Goal: Task Accomplishment & Management: Manage account settings

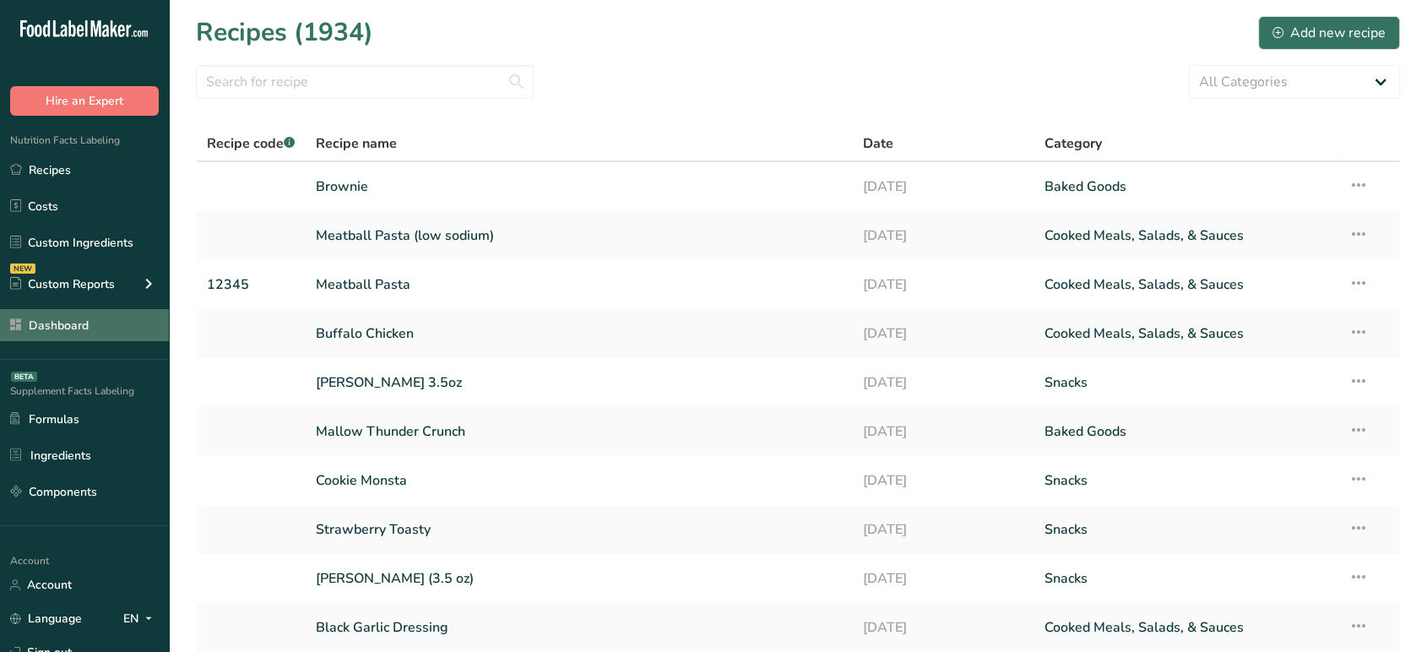
click at [72, 330] on link "Dashboard" at bounding box center [84, 325] width 169 height 32
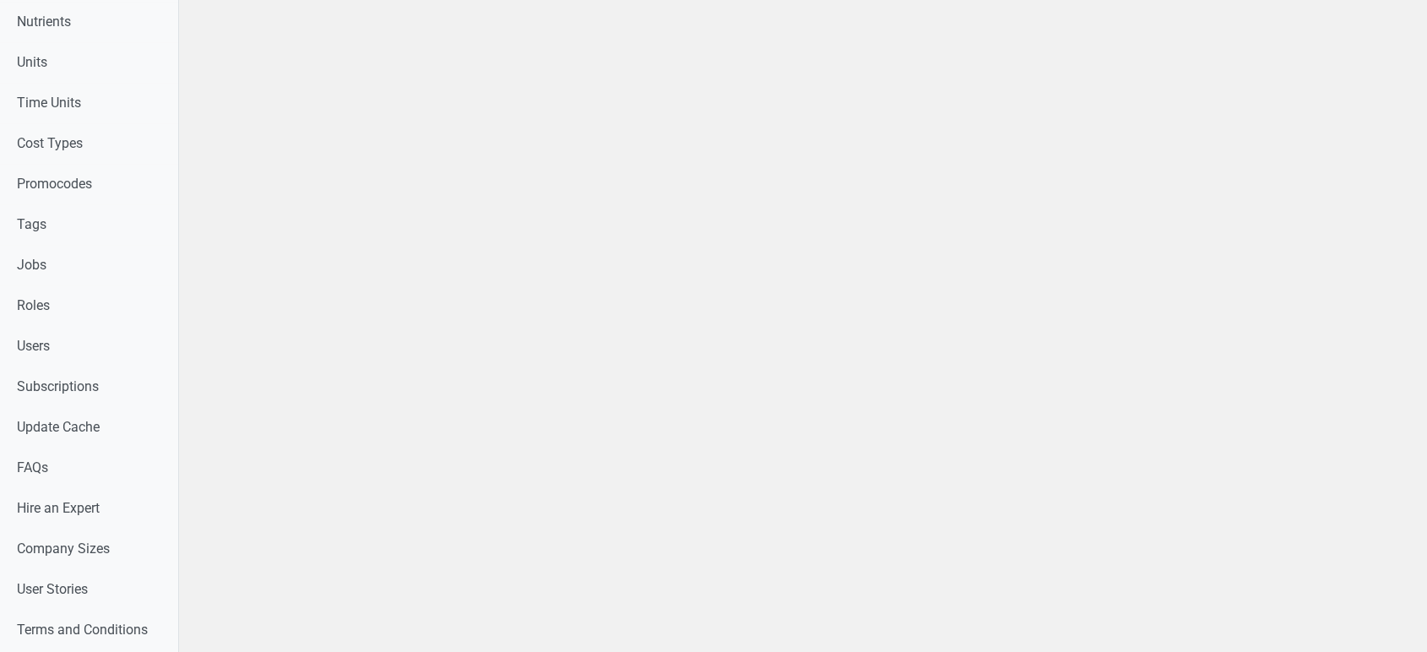
scroll to position [895, 0]
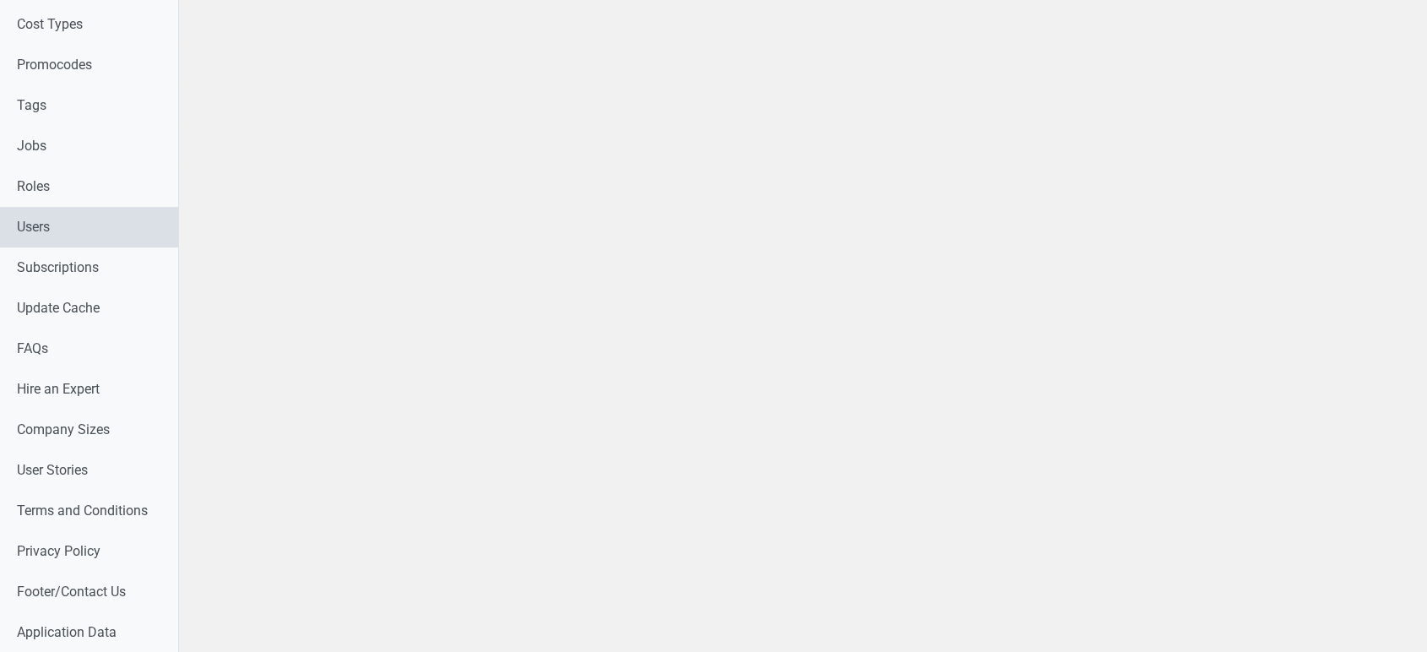
click at [105, 225] on link "Users" at bounding box center [89, 227] width 178 height 41
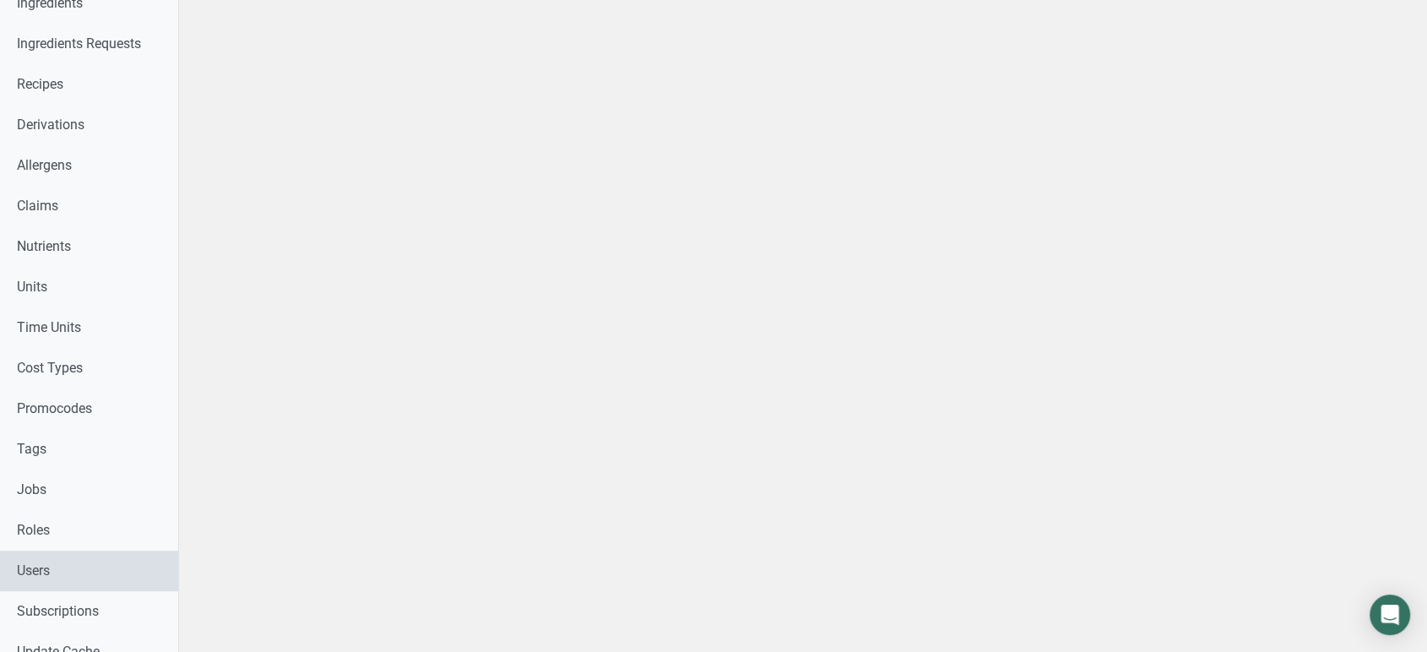
scroll to position [601, 0]
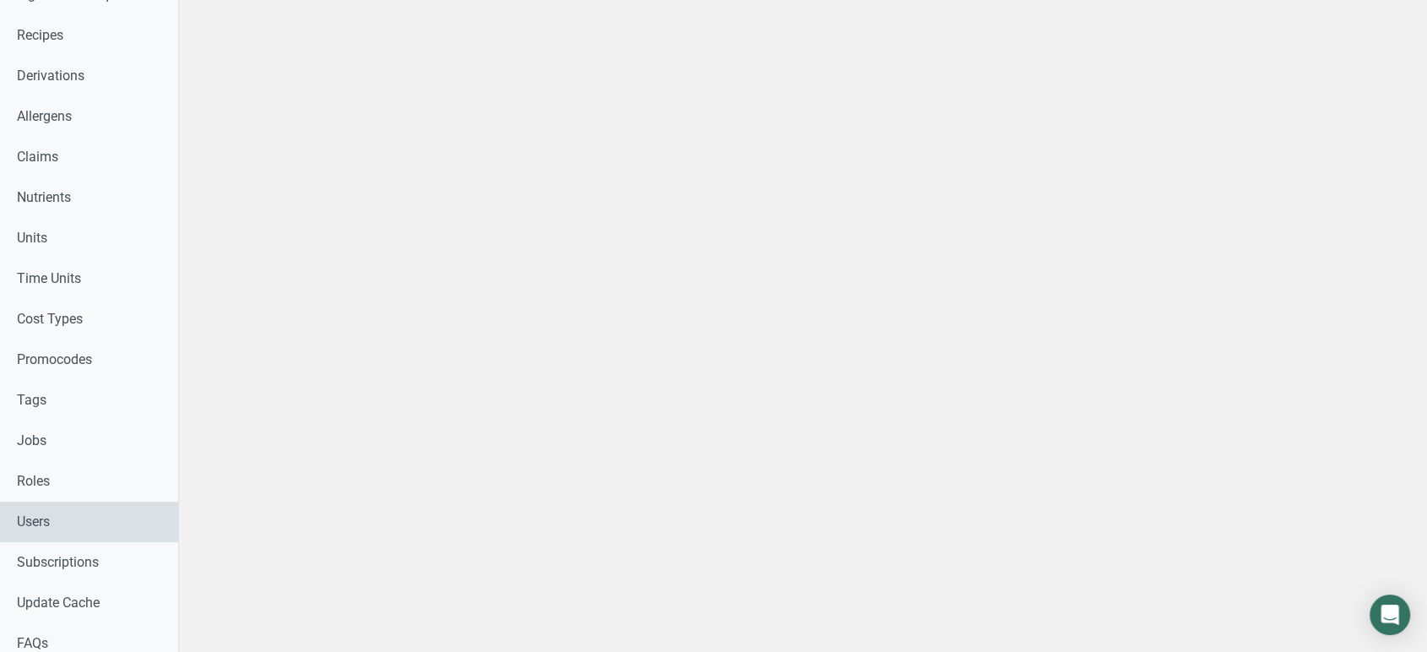
click at [101, 518] on link "Users" at bounding box center [89, 522] width 178 height 41
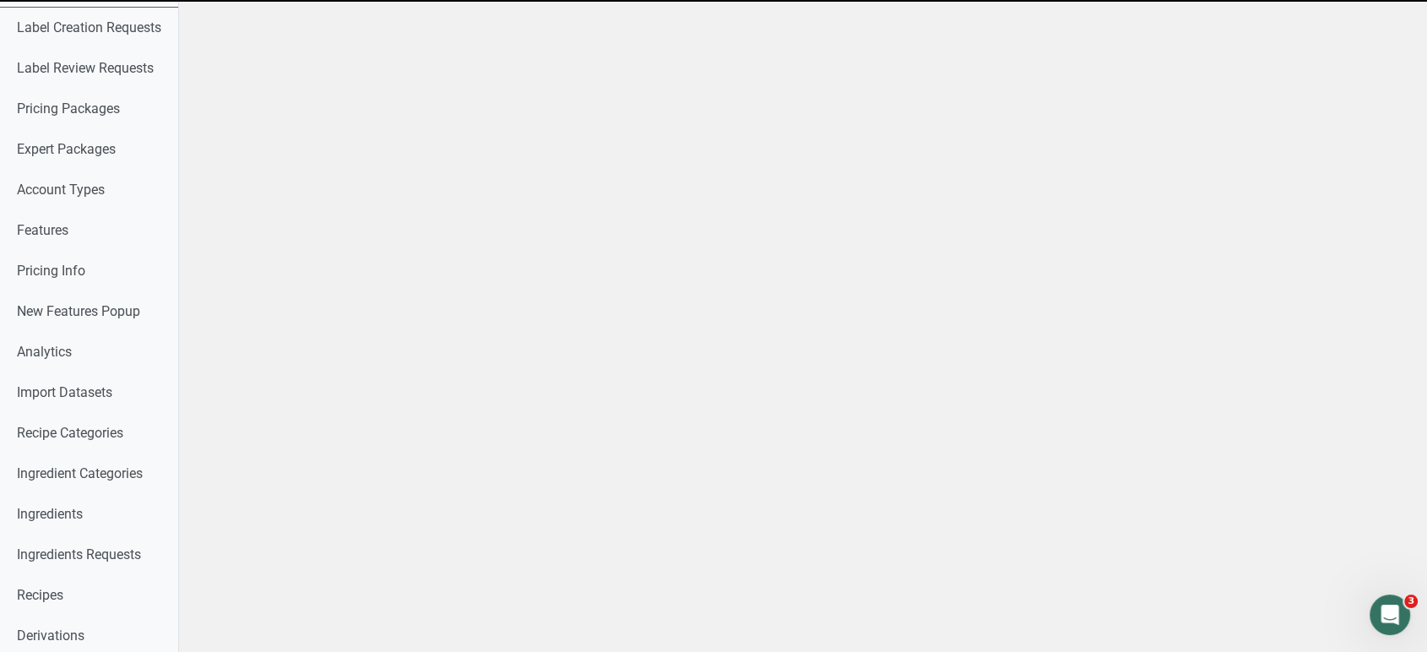
scroll to position [0, 0]
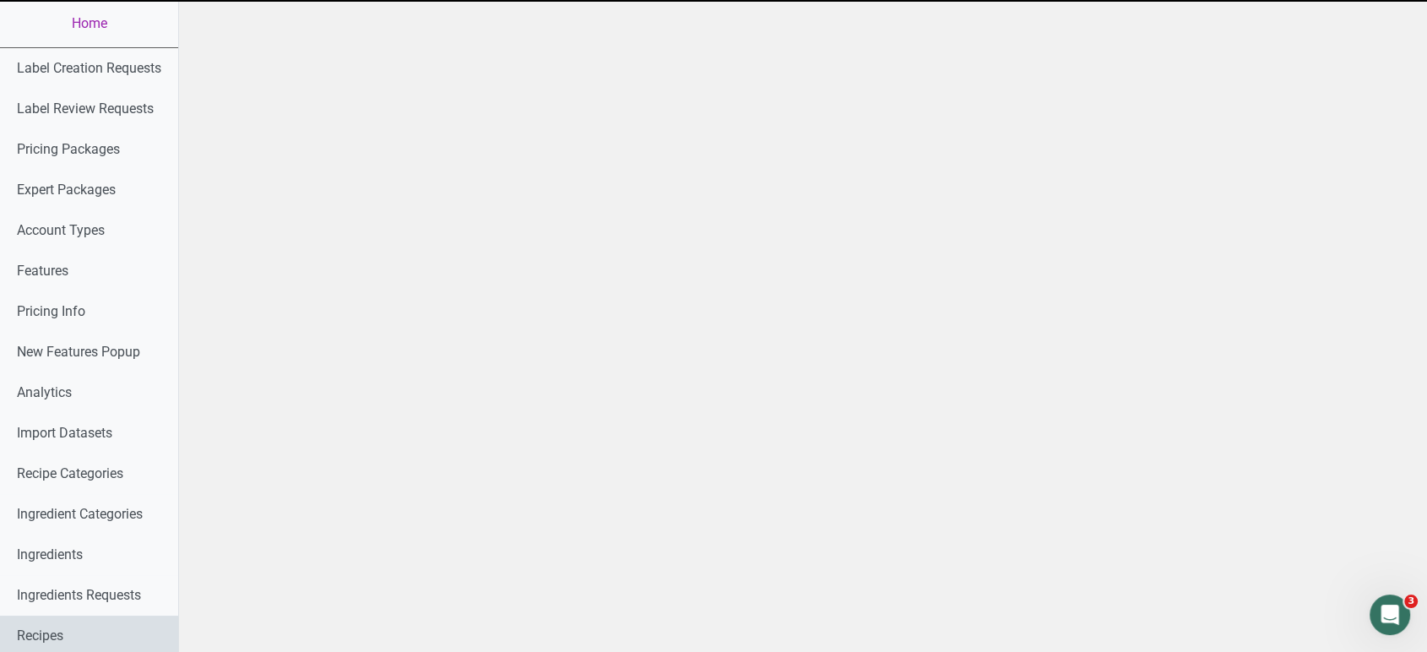
click at [66, 634] on link "Recipes" at bounding box center [89, 636] width 178 height 41
click at [77, 16] on link "Home" at bounding box center [89, 23] width 178 height 47
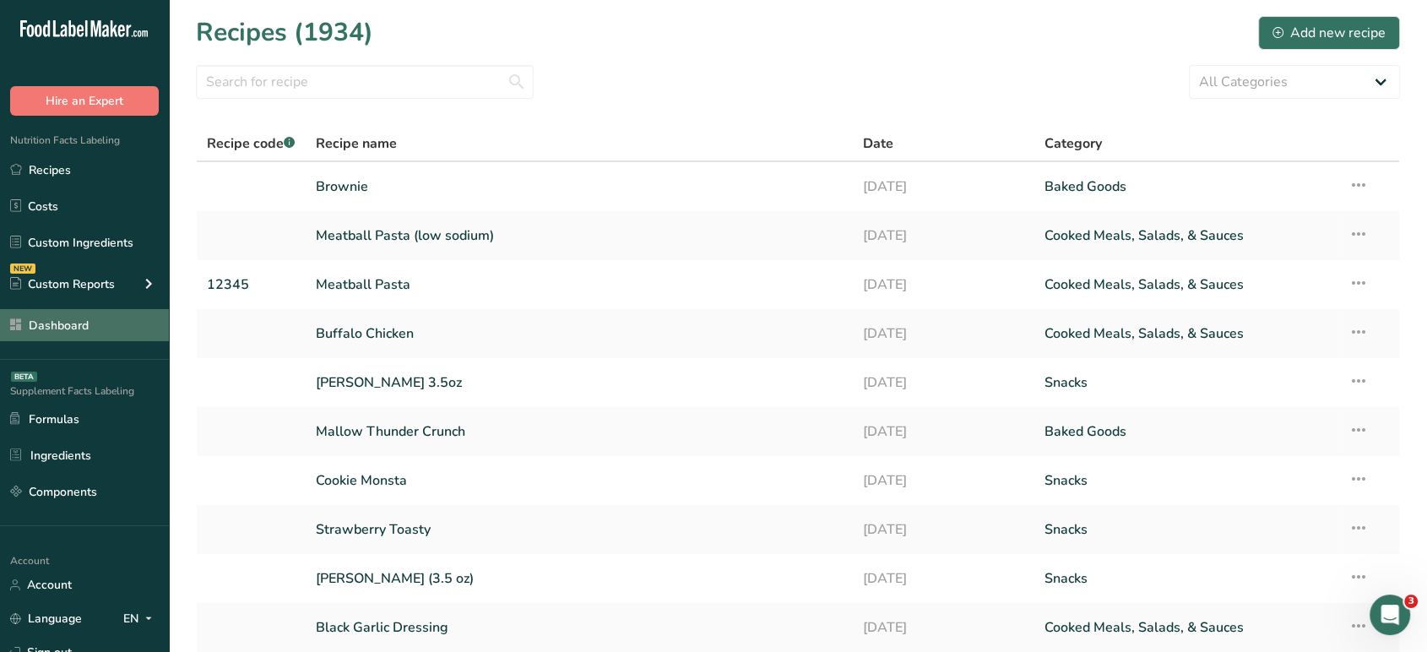
click at [101, 336] on link "Dashboard" at bounding box center [84, 325] width 169 height 32
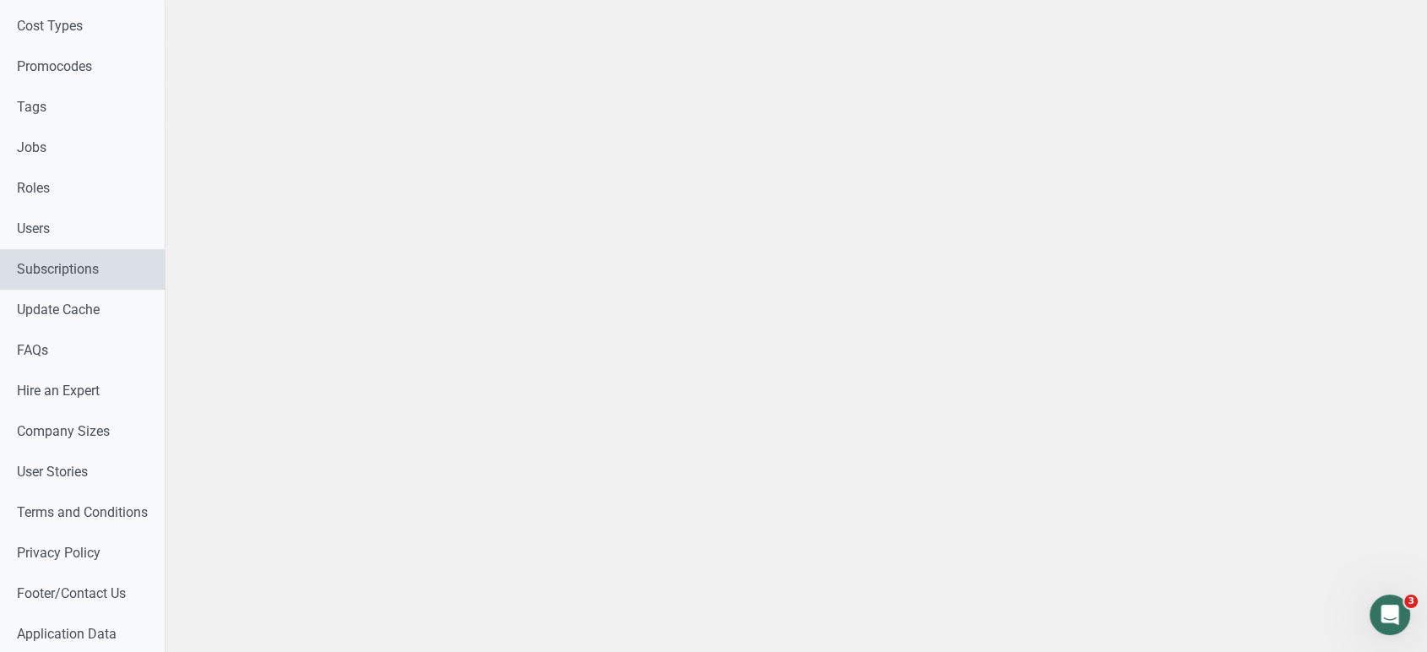
scroll to position [894, 0]
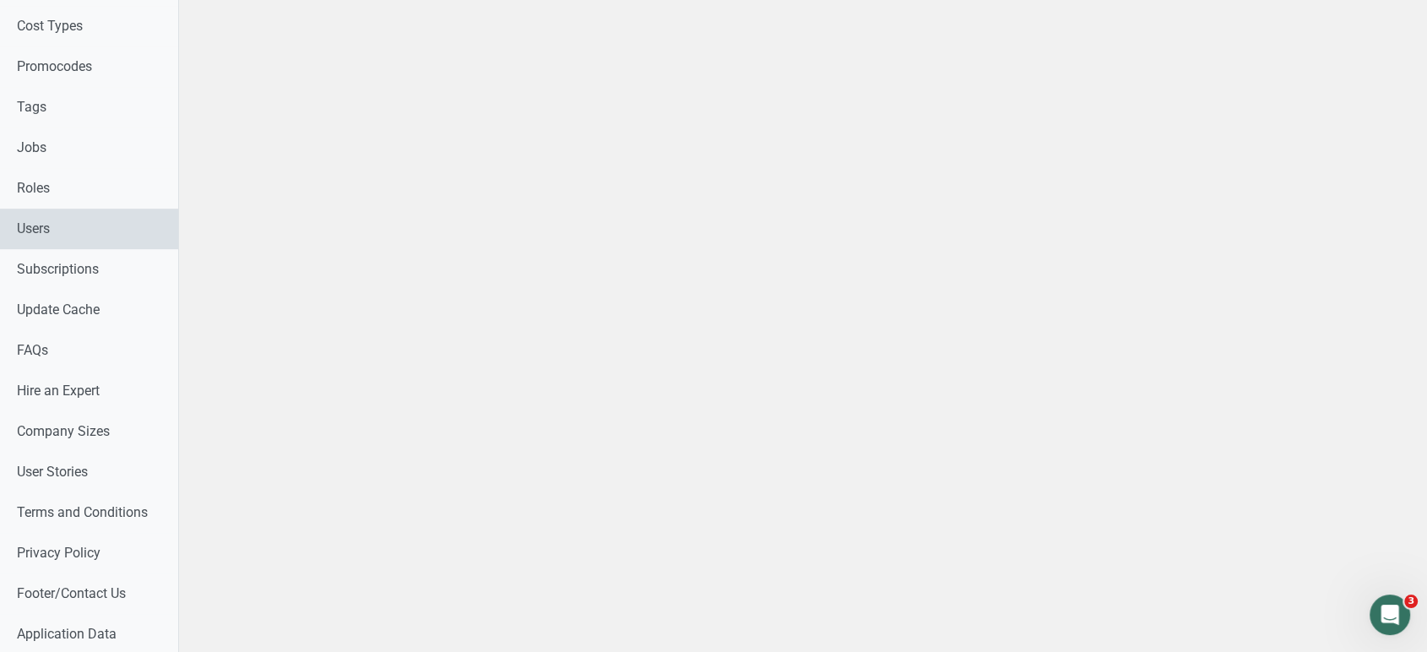
click at [78, 241] on link "Users" at bounding box center [89, 229] width 178 height 41
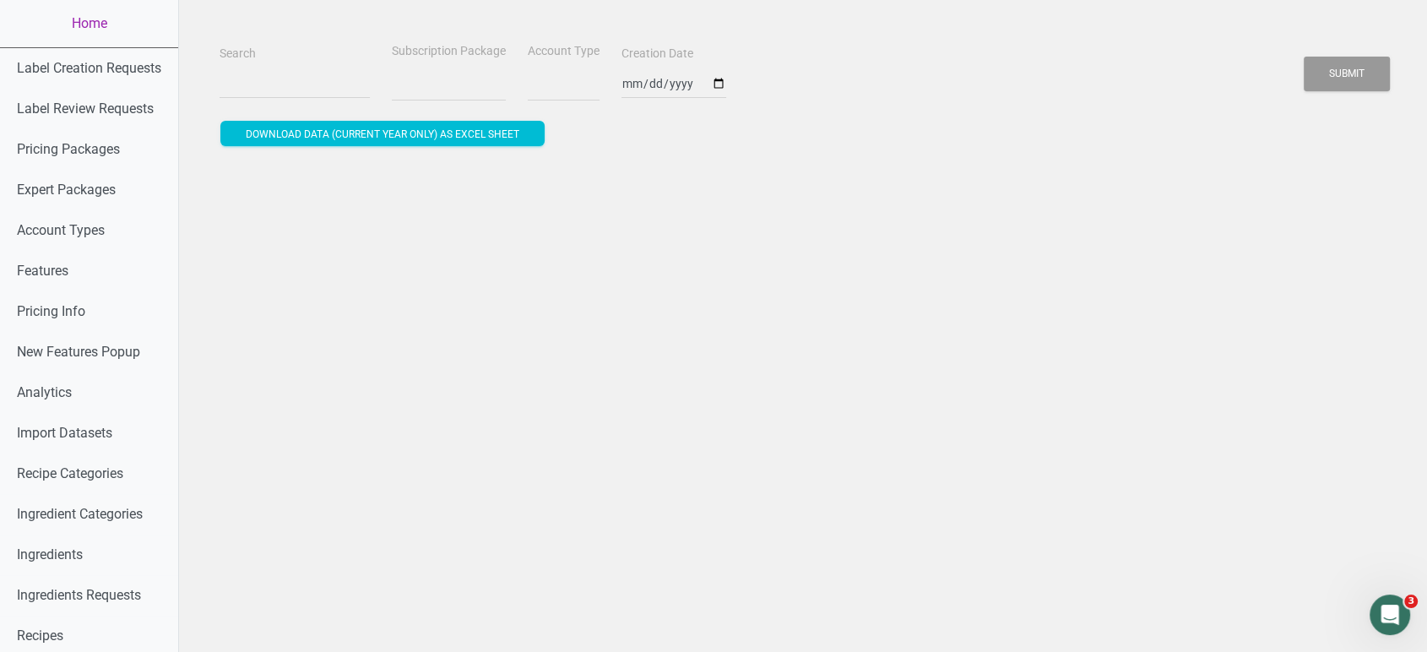
select select
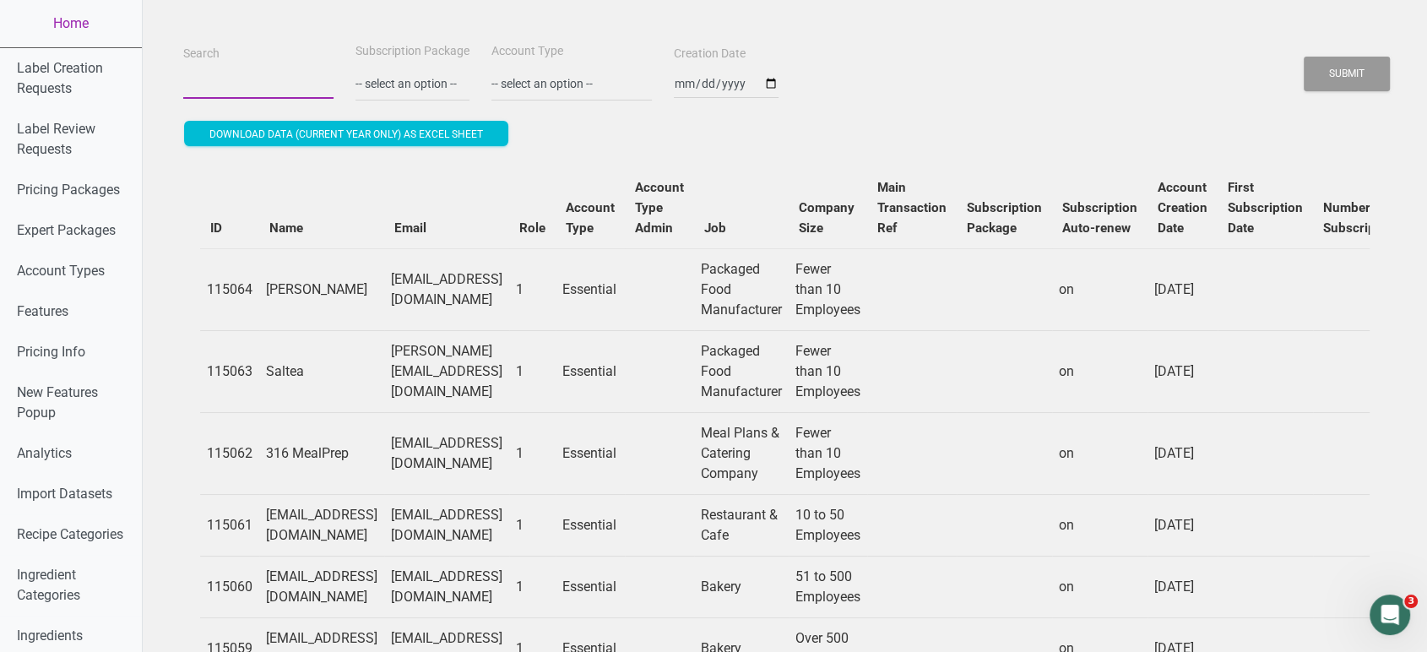
click at [256, 92] on input "Search" at bounding box center [258, 83] width 150 height 30
paste input "[PERSON_NAME][EMAIL_ADDRESS][DOMAIN_NAME]"
type input "[PERSON_NAME][EMAIL_ADDRESS][DOMAIN_NAME]"
click at [1304, 57] on button "Submit" at bounding box center [1347, 74] width 86 height 35
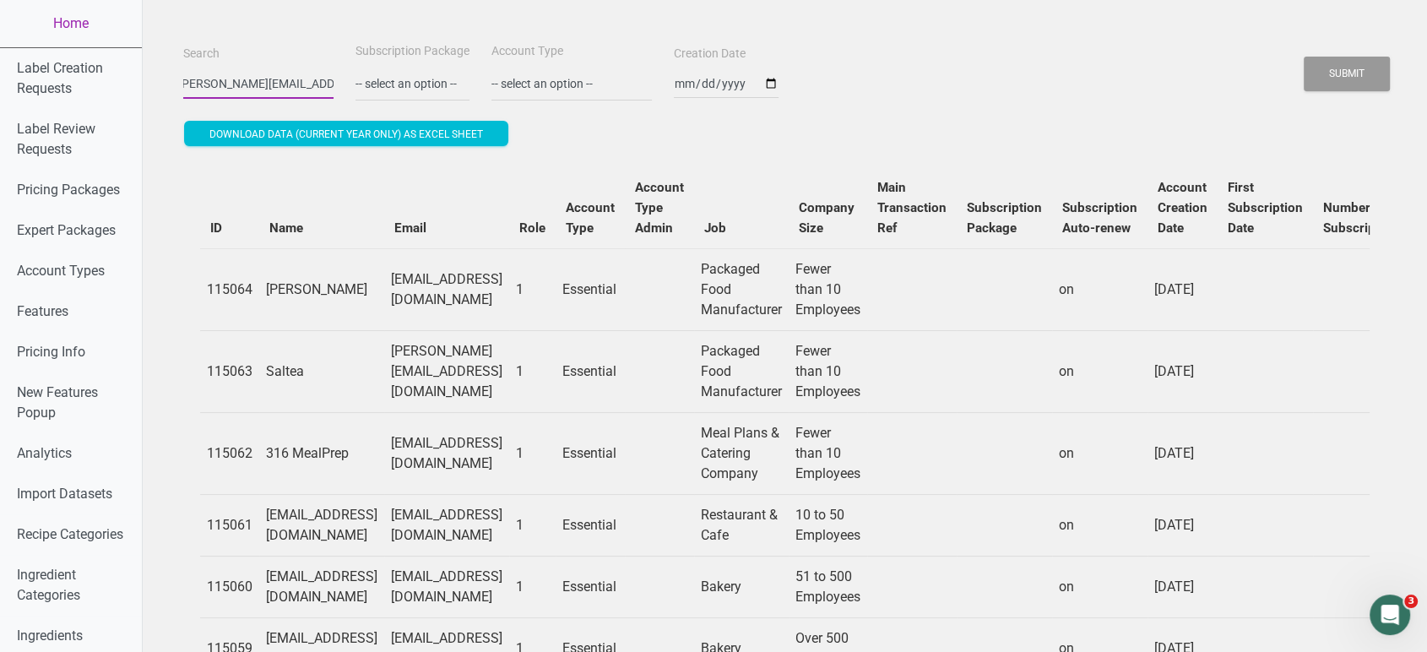
click at [1304, 57] on button "Submit" at bounding box center [1347, 74] width 86 height 35
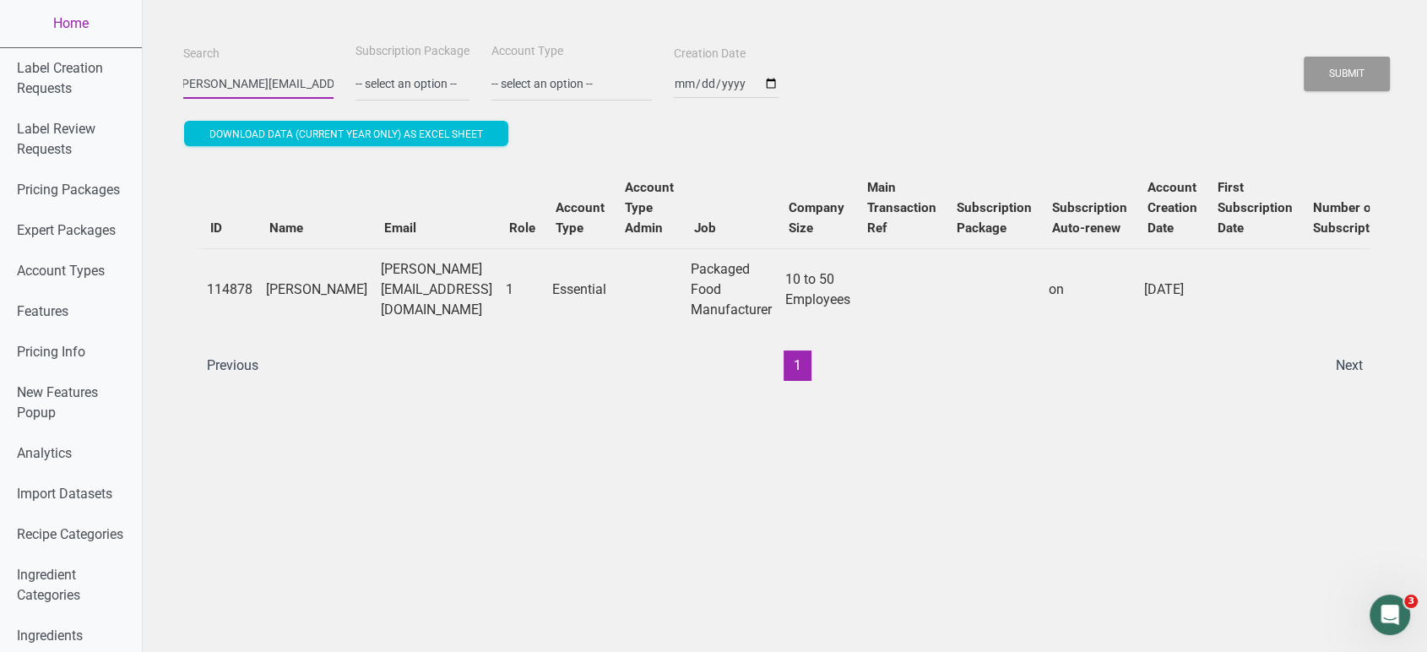
scroll to position [0, 0]
click at [93, 17] on link "Home" at bounding box center [71, 23] width 142 height 47
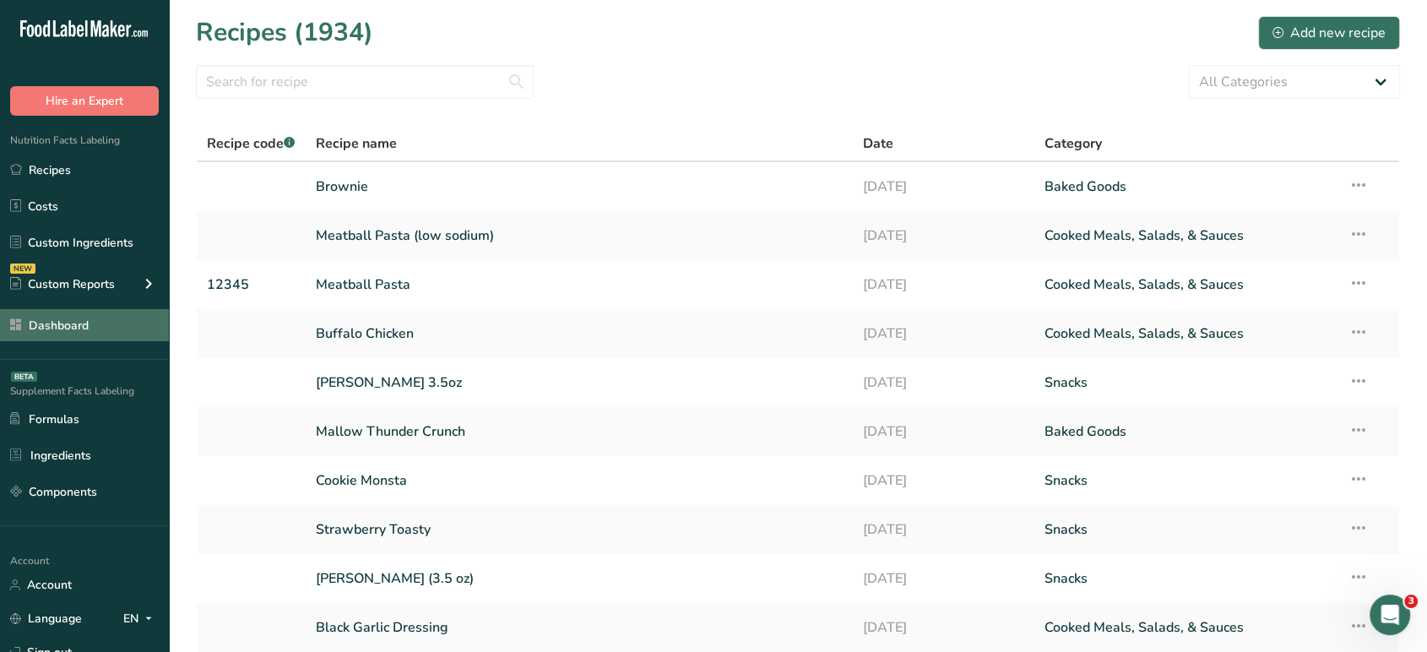
click at [106, 336] on link "Dashboard" at bounding box center [84, 325] width 169 height 32
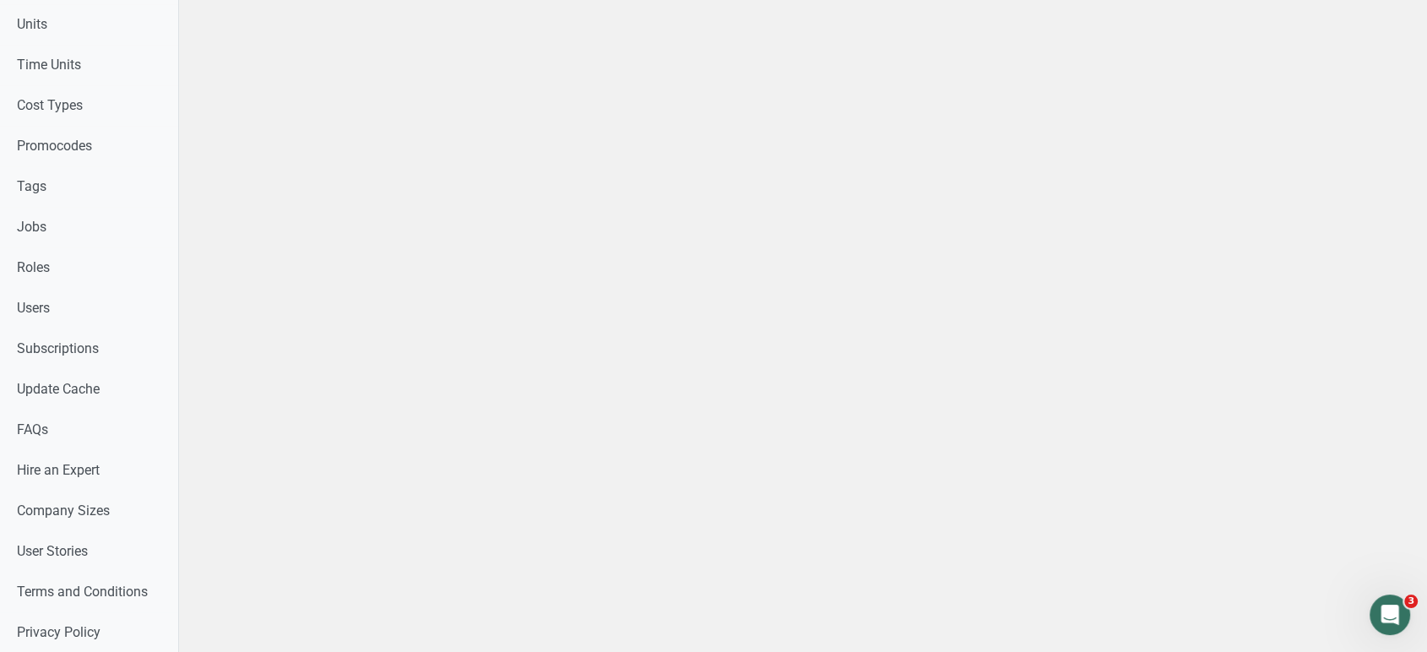
scroll to position [895, 0]
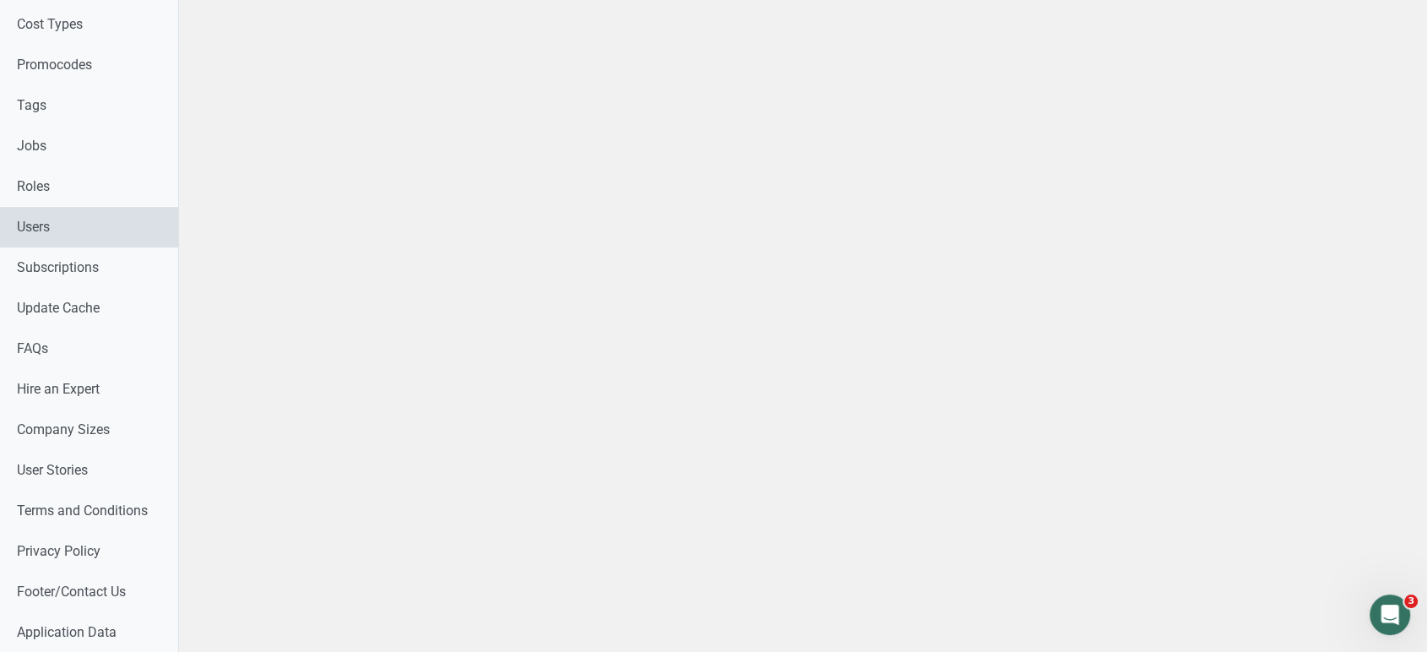
click at [75, 231] on link "Users" at bounding box center [89, 227] width 178 height 41
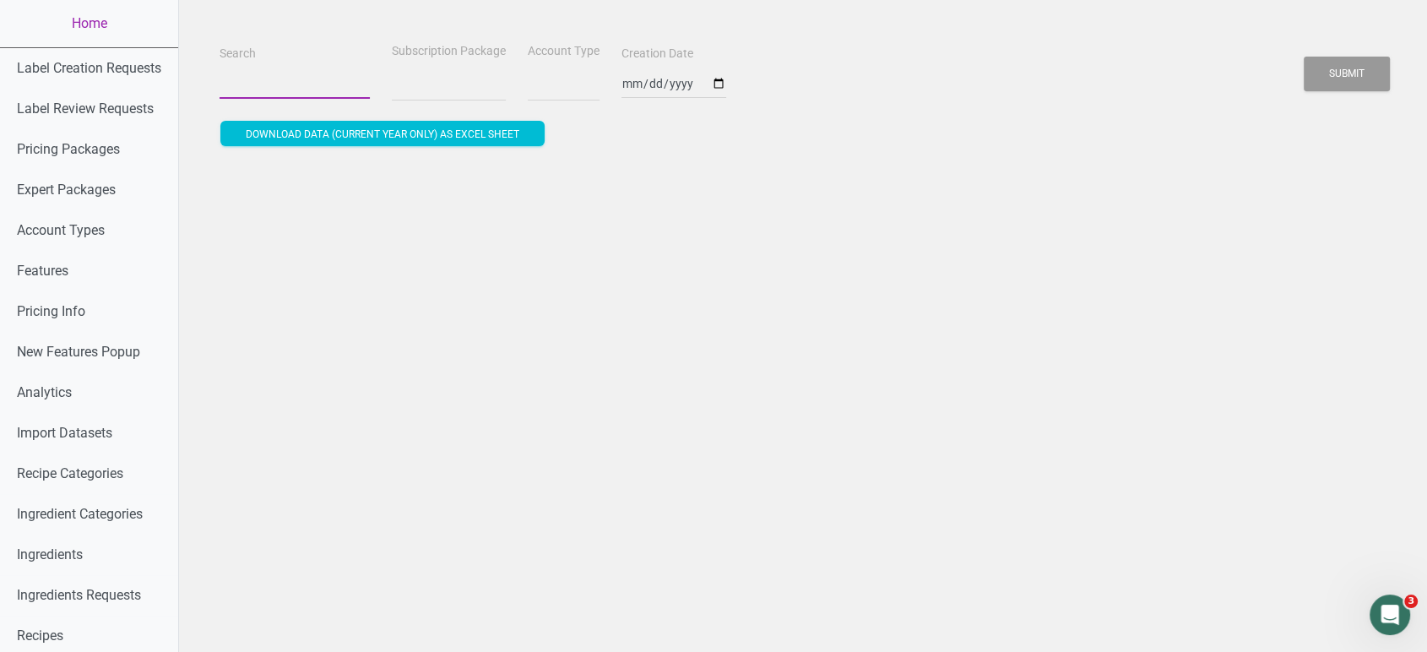
click at [296, 91] on input "Search" at bounding box center [295, 83] width 150 height 30
paste input "[EMAIL_ADDRESS][DOMAIN_NAME]"
type input "[EMAIL_ADDRESS][DOMAIN_NAME]"
select select
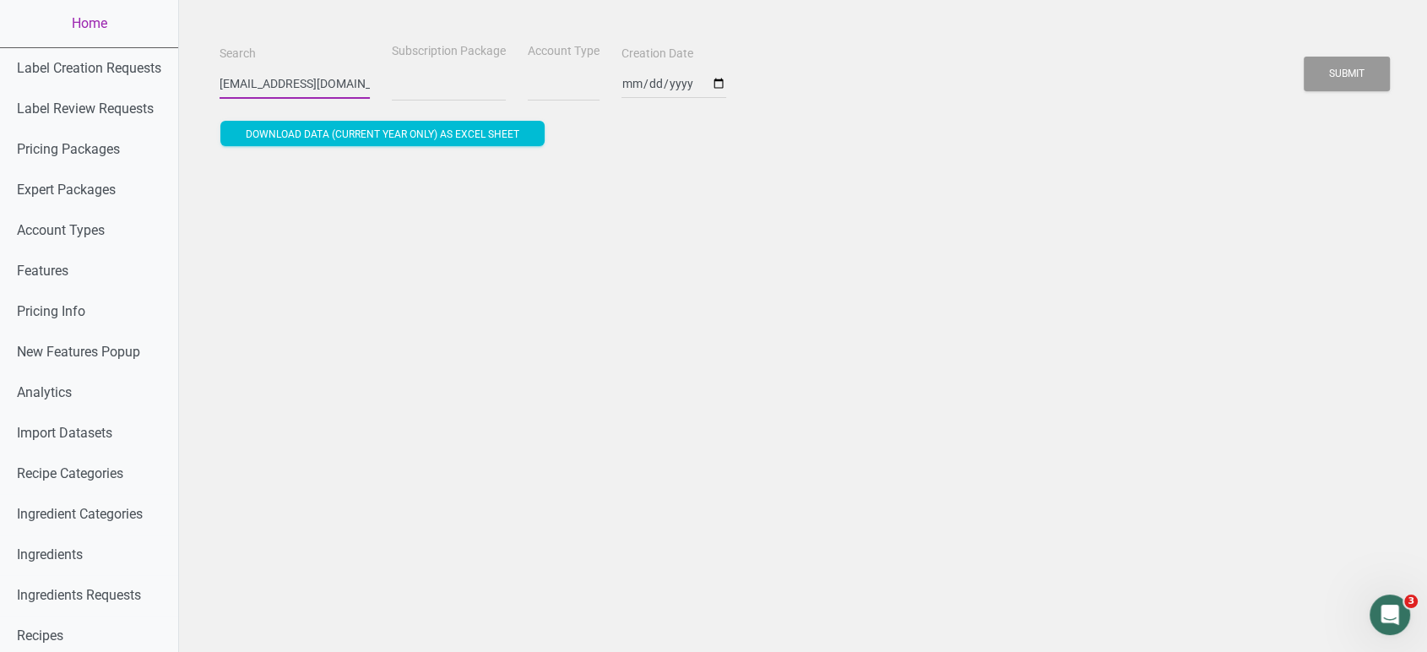
scroll to position [0, 14]
type input "[EMAIL_ADDRESS][DOMAIN_NAME]"
click at [1304, 57] on button "Submit" at bounding box center [1347, 74] width 86 height 35
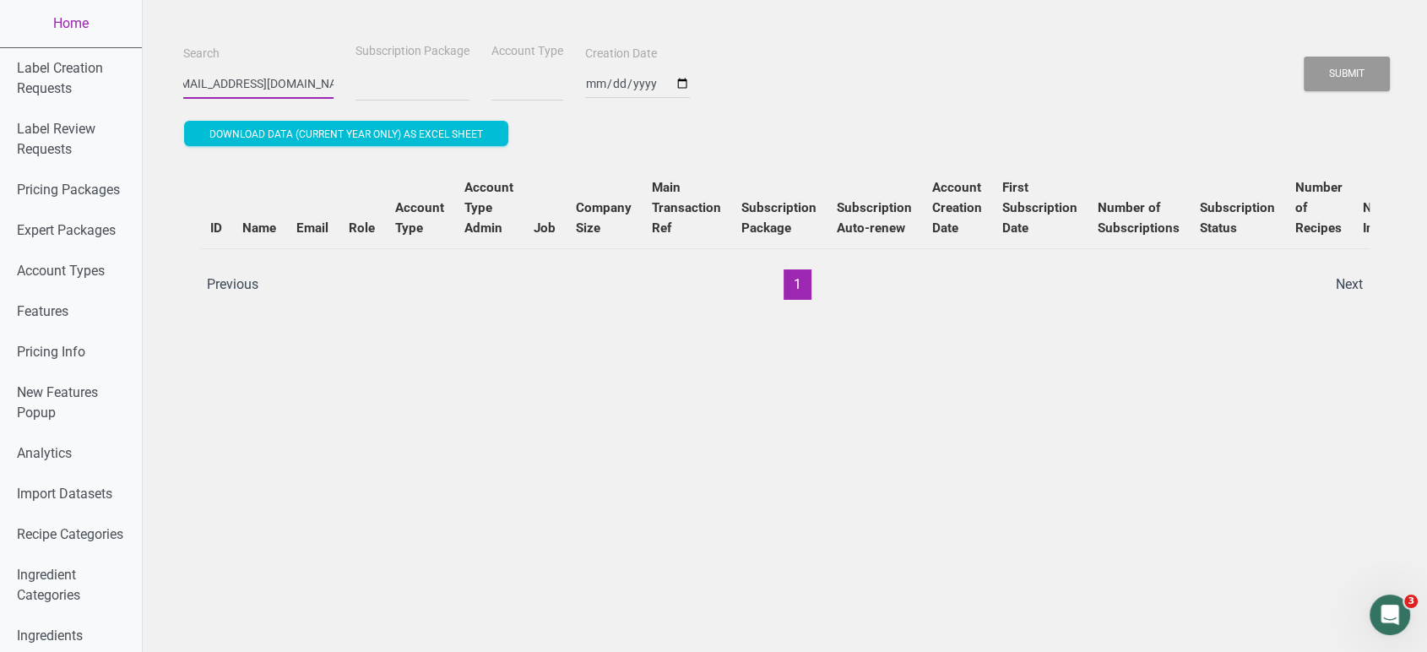
click at [1304, 57] on button "Submit" at bounding box center [1347, 74] width 86 height 35
select select
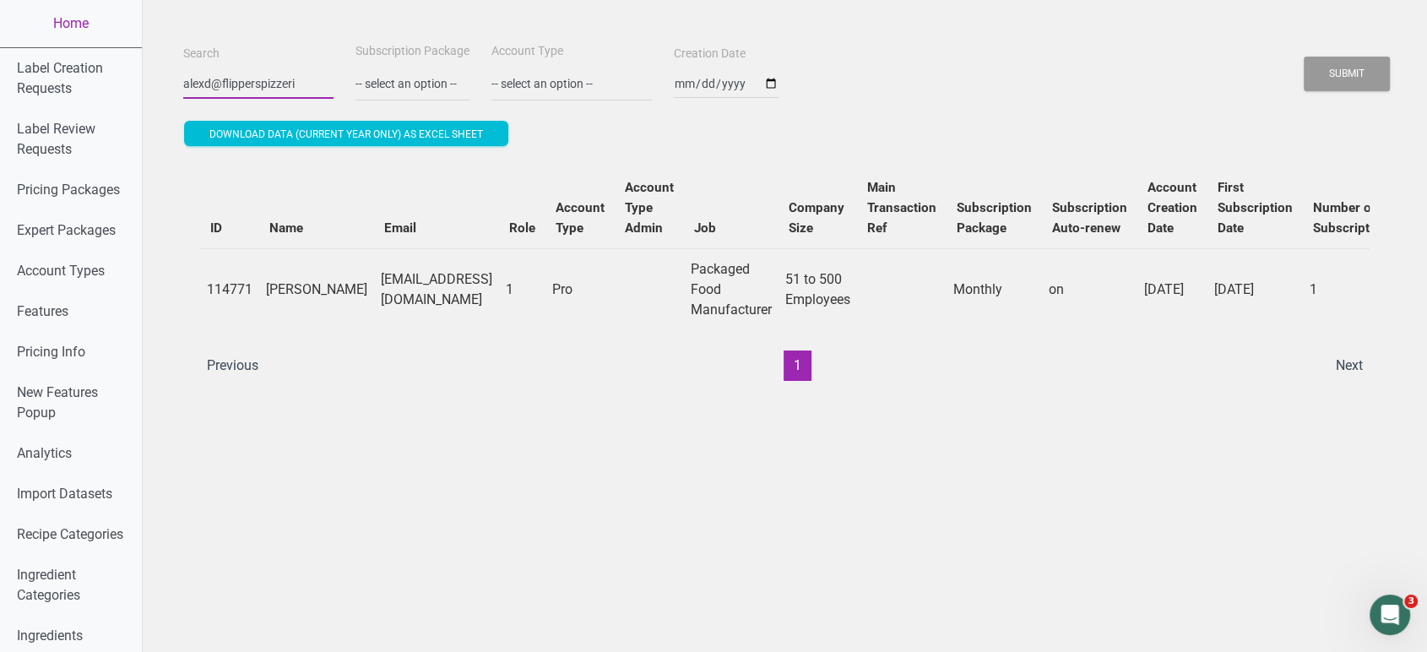
scroll to position [0, 0]
type input "a"
paste input "[EMAIL_ADDRESS][DOMAIN_NAME]"
click at [1304, 57] on button "Submit" at bounding box center [1347, 74] width 86 height 35
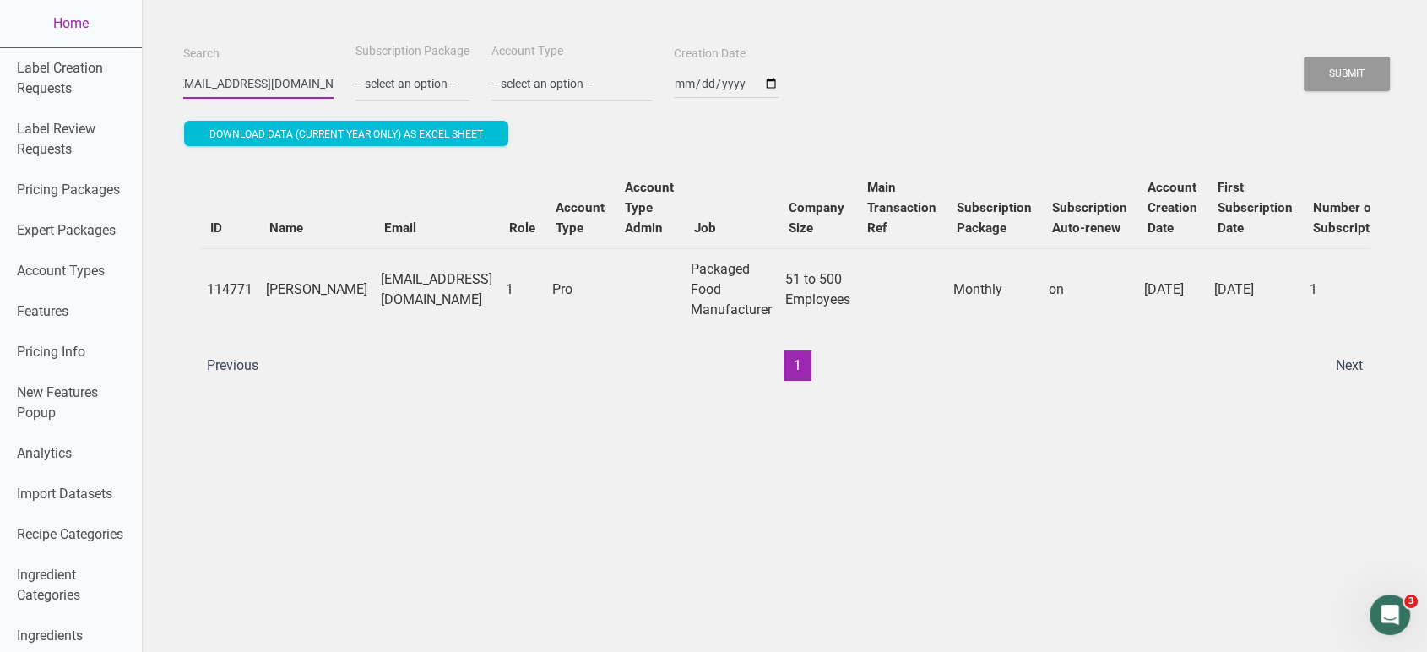
click at [1304, 57] on button "Submit" at bounding box center [1347, 74] width 86 height 35
type input "r"
paste input "[PERSON_NAME][EMAIL_ADDRESS][DOMAIN_NAME]"
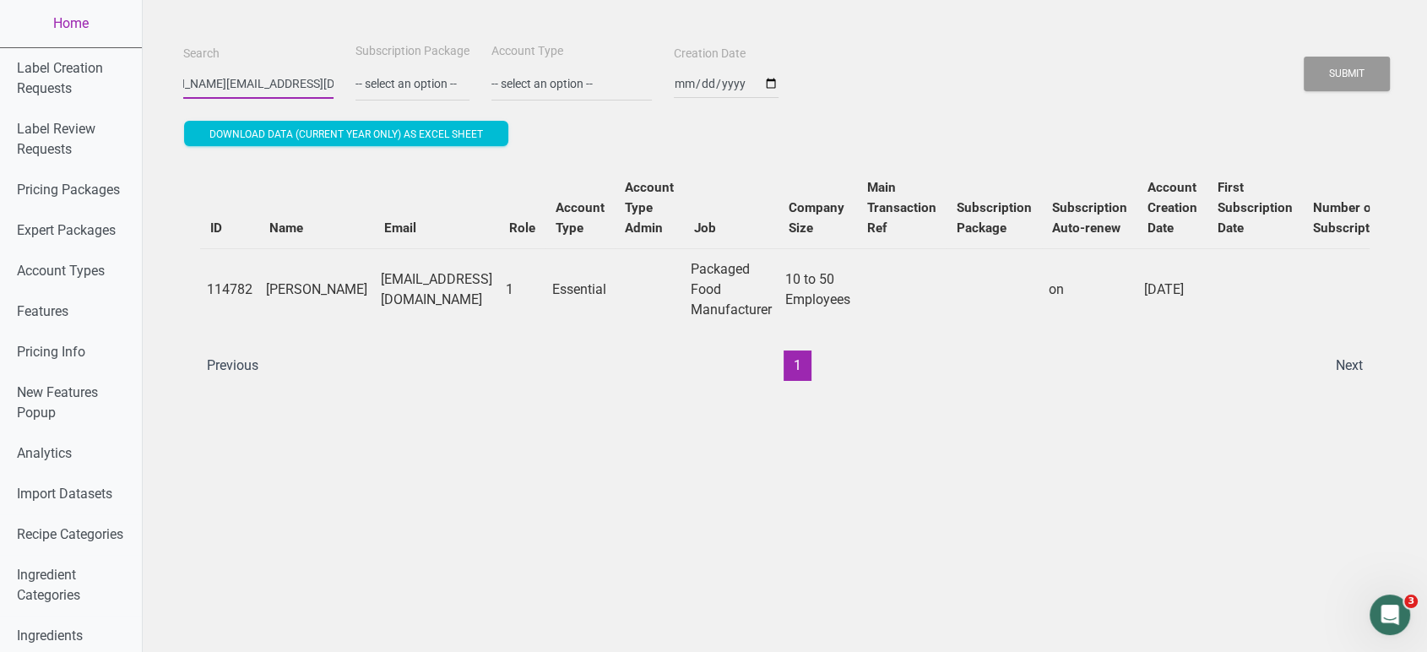
click at [1304, 57] on button "Submit" at bounding box center [1347, 74] width 86 height 35
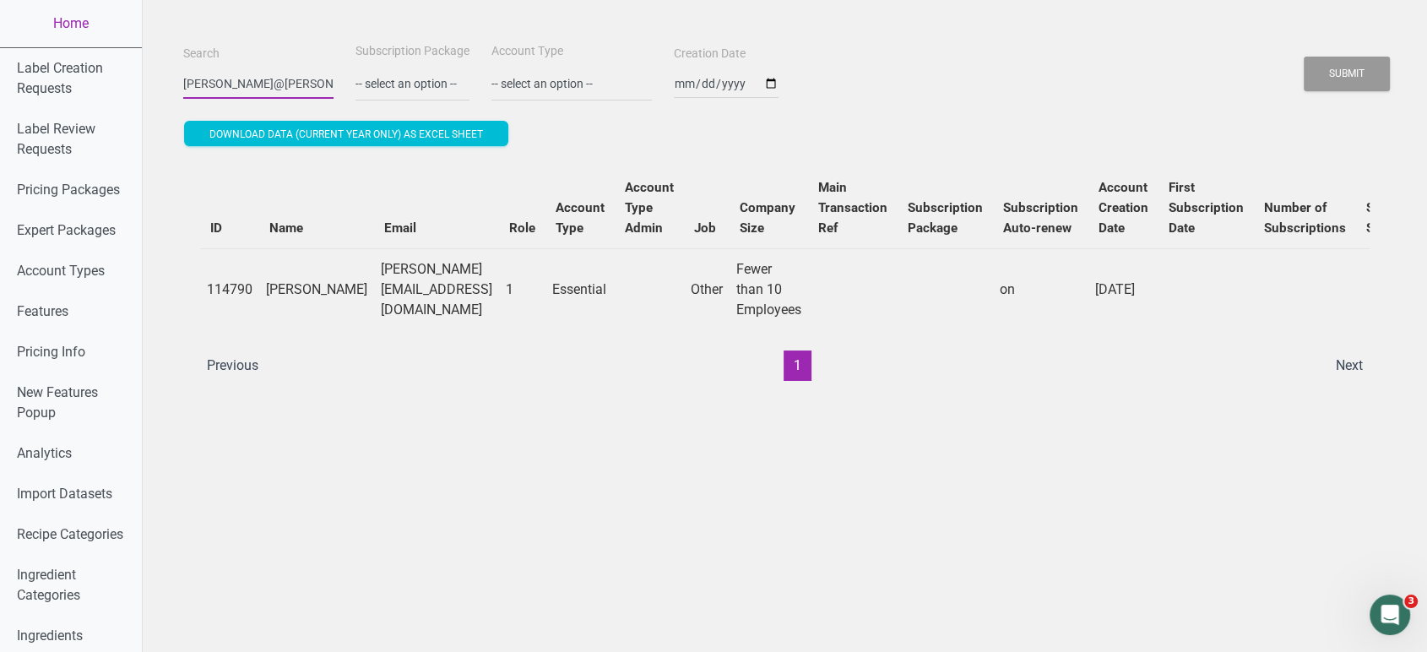
scroll to position [0, 0]
type input "J"
paste input "[EMAIL_ADDRESS][DOMAIN_NAME]"
click at [1304, 57] on button "Submit" at bounding box center [1347, 74] width 86 height 35
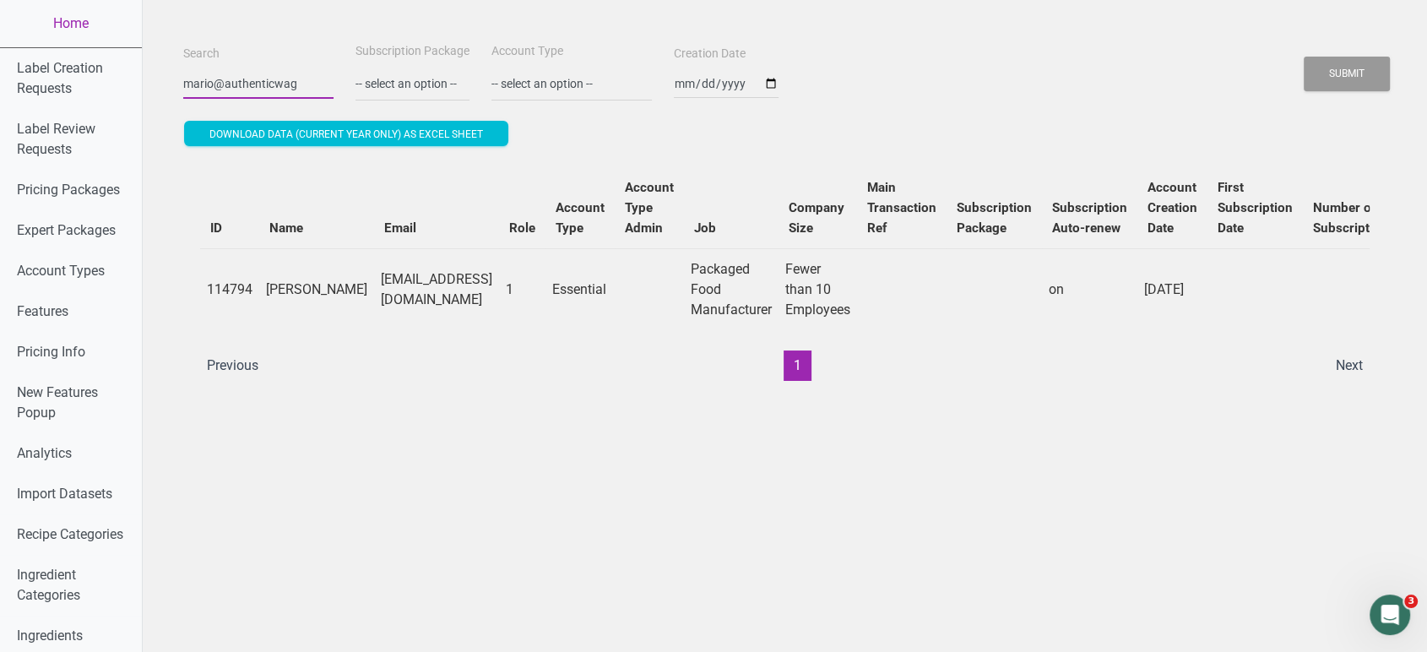
scroll to position [0, 0]
type input "m"
paste input "[PERSON_NAME][EMAIL_ADDRESS][DOMAIN_NAME]"
click at [1304, 57] on button "Submit" at bounding box center [1347, 74] width 86 height 35
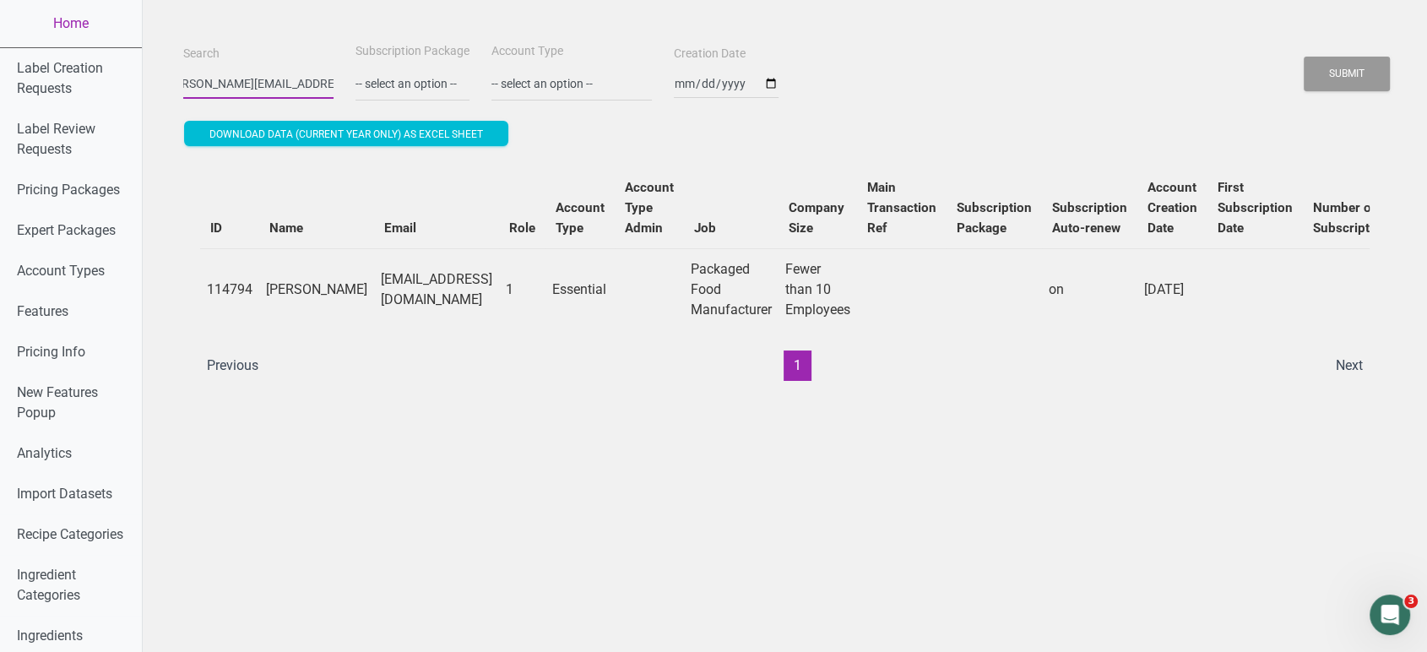
click at [1304, 57] on button "Submit" at bounding box center [1347, 74] width 86 height 35
type input "c"
paste input "[PERSON_NAME][EMAIL_ADDRESS][DOMAIN_NAME]"
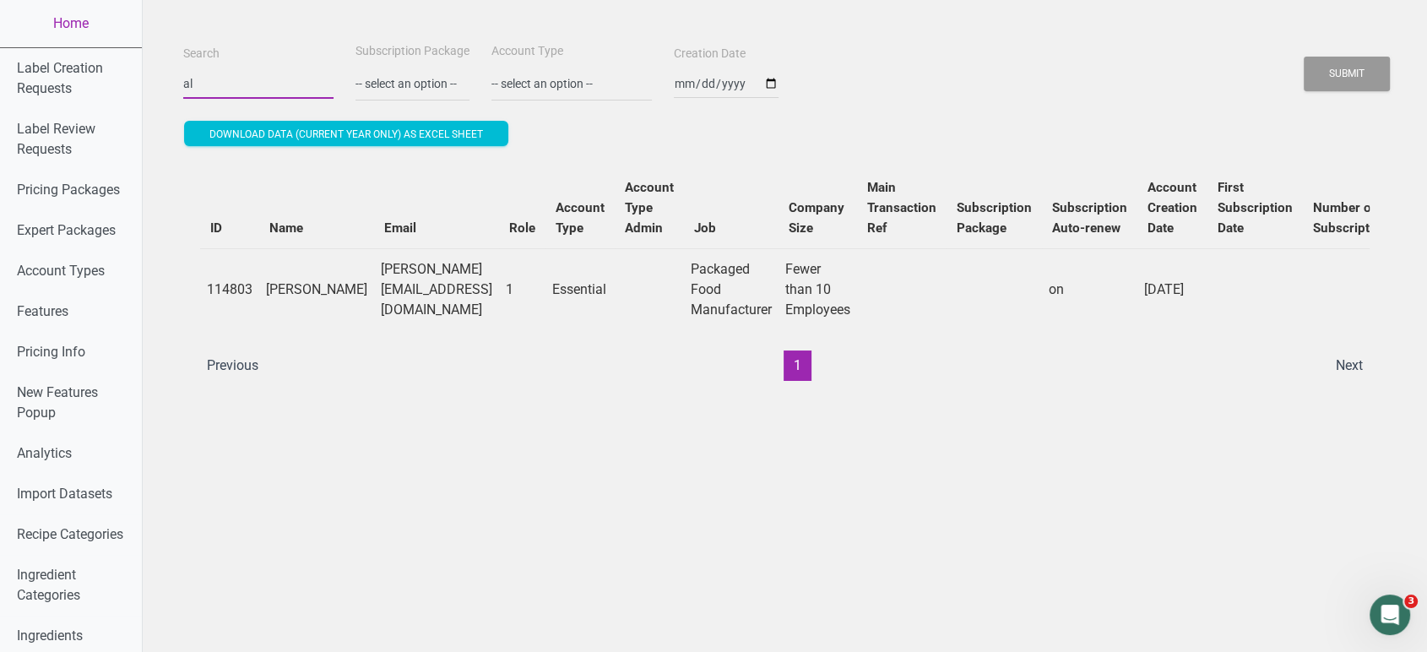
type input "a"
paste input "[PERSON_NAME][EMAIL_ADDRESS][DOMAIN_NAME]"
click at [1304, 57] on button "Submit" at bounding box center [1347, 74] width 86 height 35
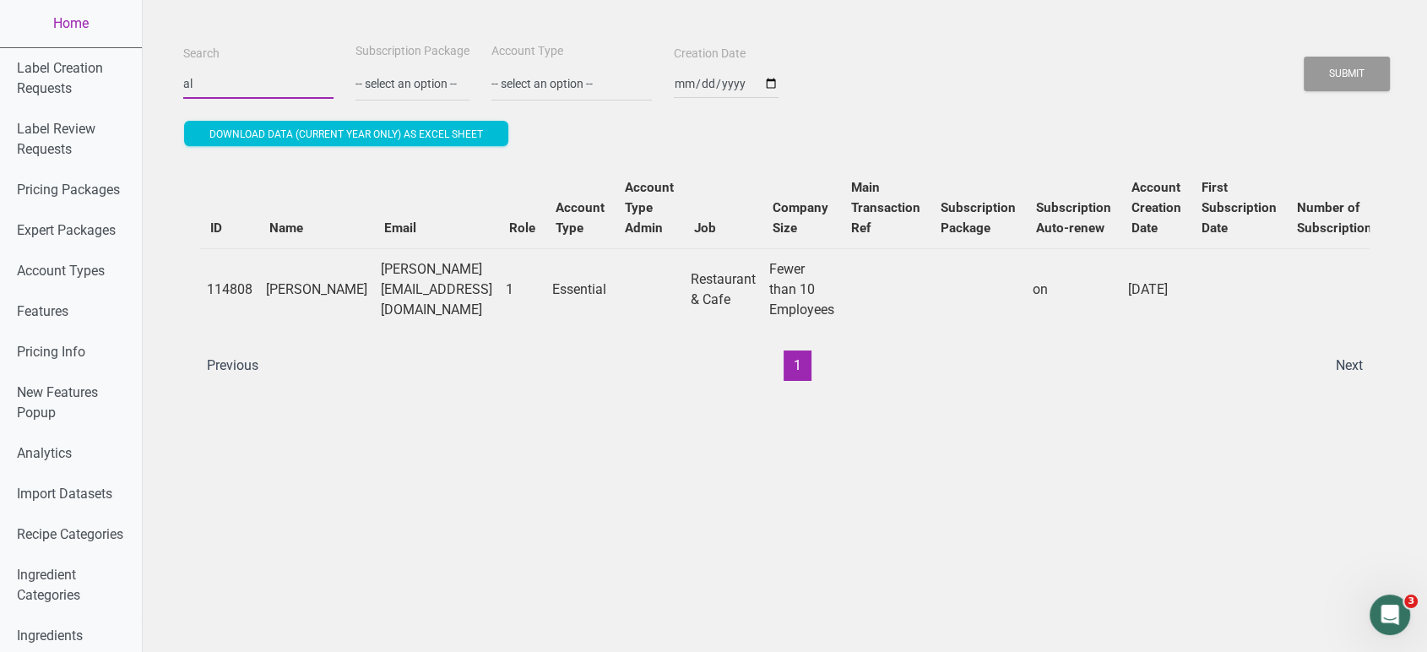
type input "a"
paste input "[EMAIL_ADDRESS][DOMAIN_NAME]"
click at [1304, 57] on button "Submit" at bounding box center [1347, 74] width 86 height 35
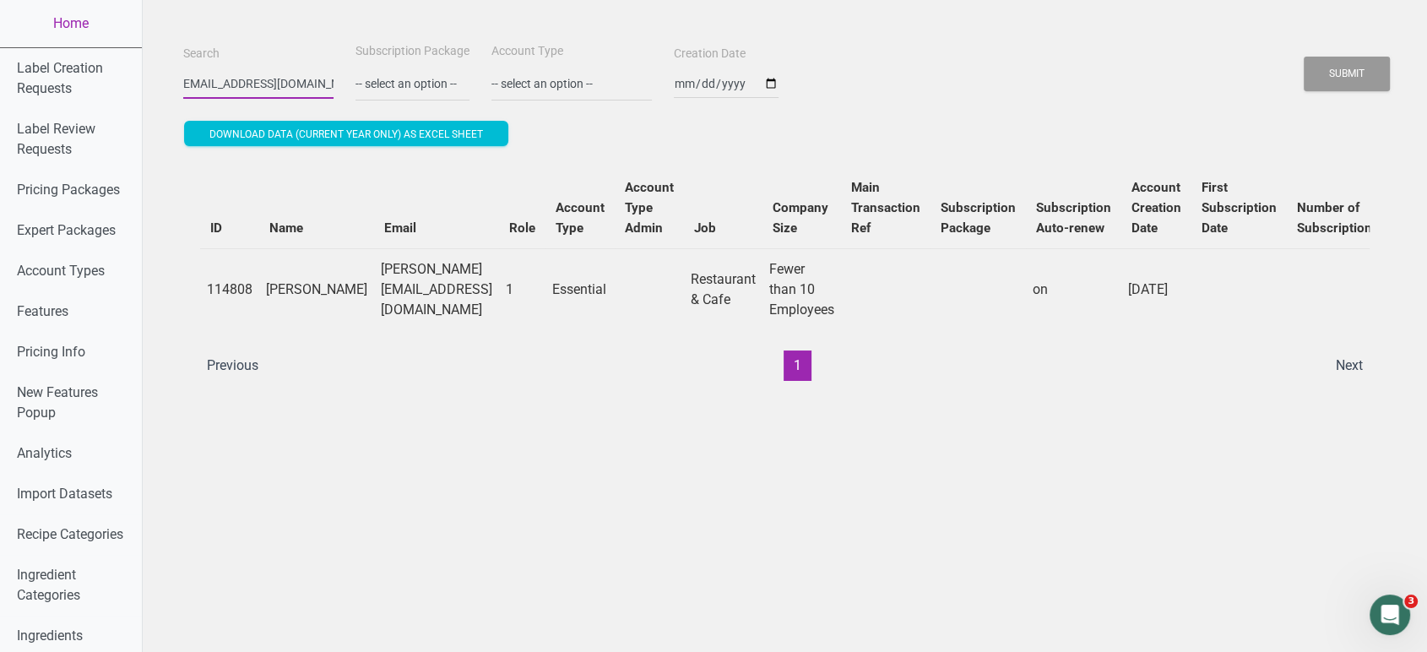
click at [1304, 57] on button "Submit" at bounding box center [1347, 74] width 86 height 35
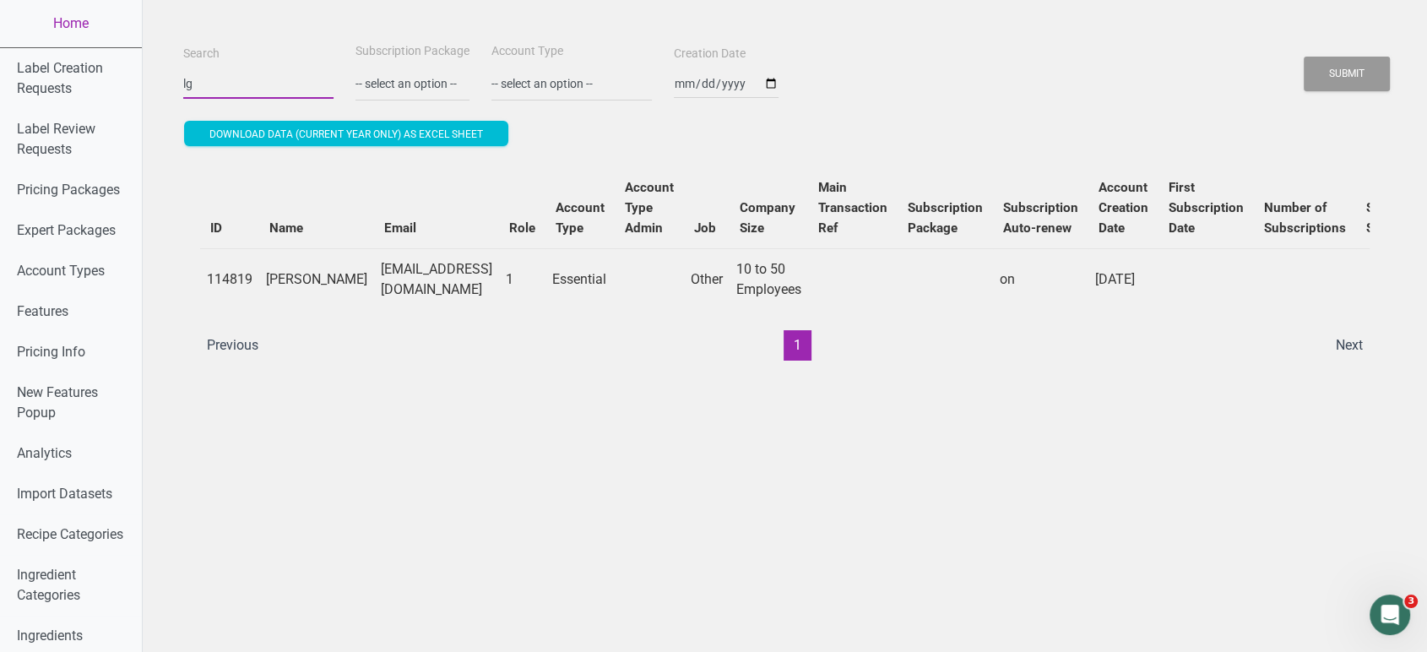
type input "l"
paste input "j@[DOMAIN_NAME]"
click at [1304, 57] on button "Submit" at bounding box center [1347, 74] width 86 height 35
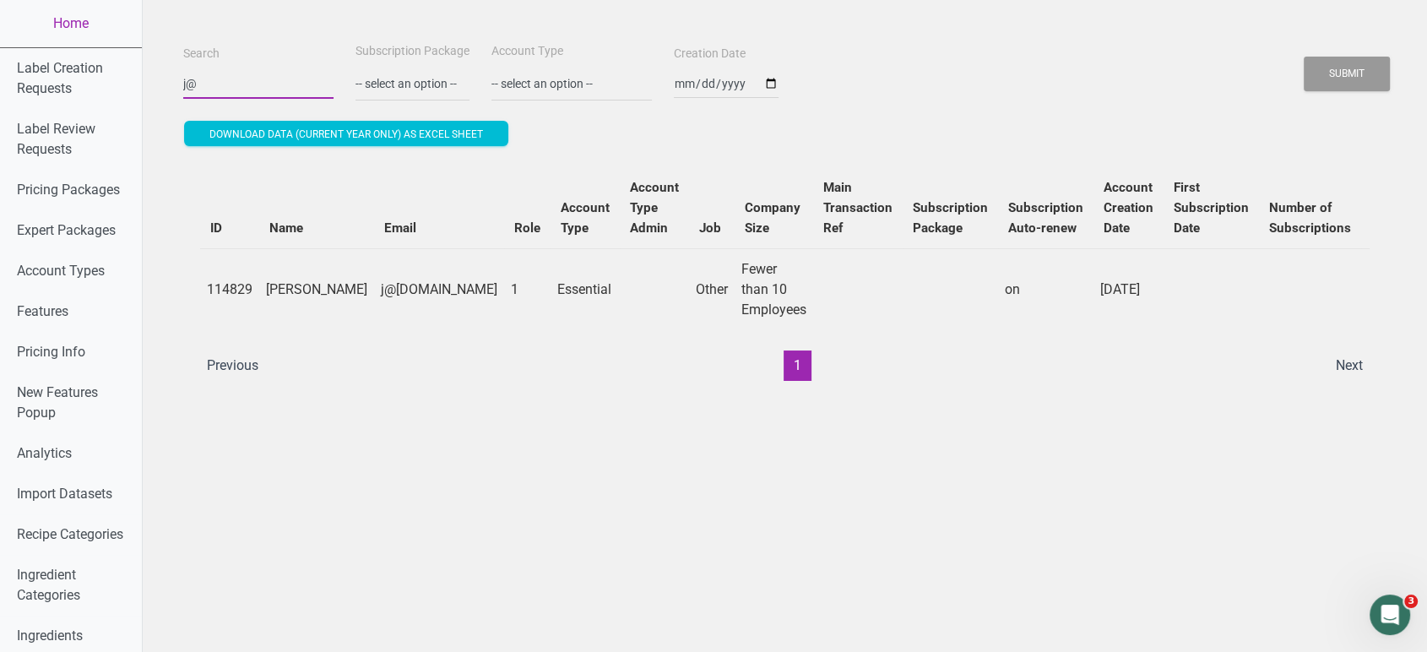
type input "j"
paste input "[PERSON_NAME][EMAIL_ADDRESS][DOMAIN_NAME]"
click at [1304, 57] on button "Submit" at bounding box center [1347, 74] width 86 height 35
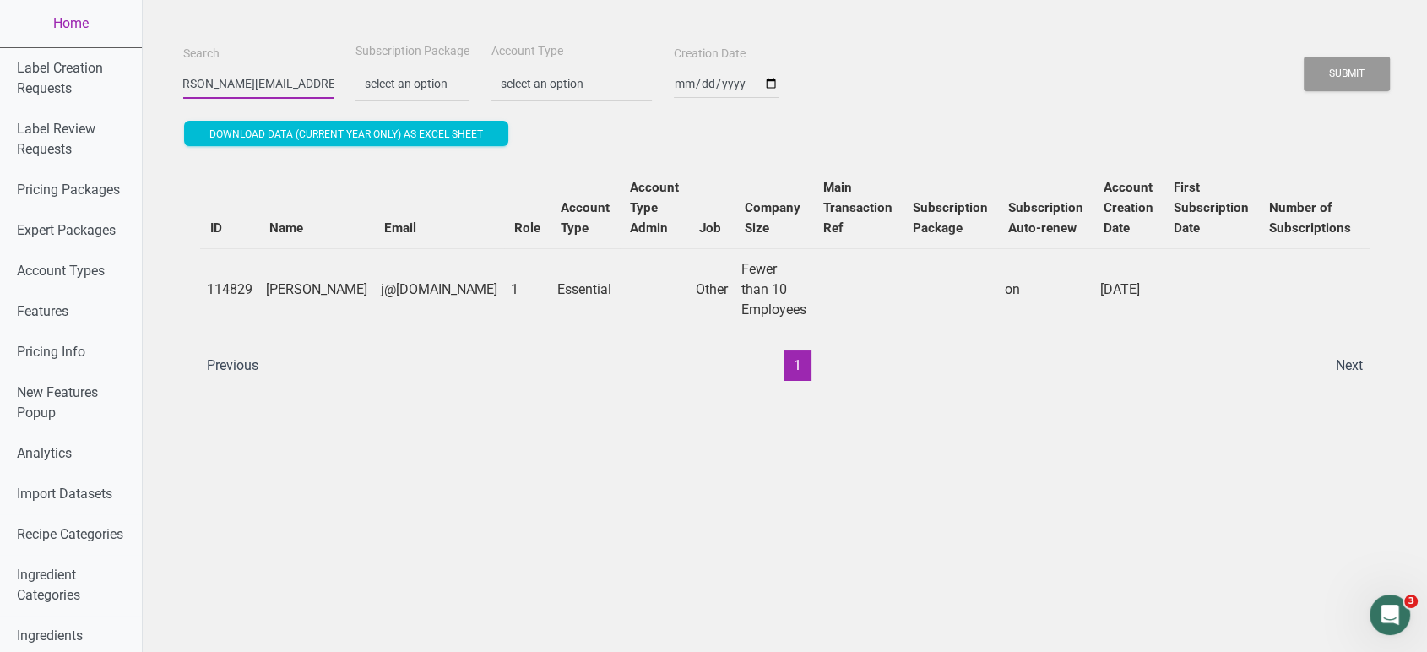
click at [1304, 57] on button "Submit" at bounding box center [1347, 74] width 86 height 35
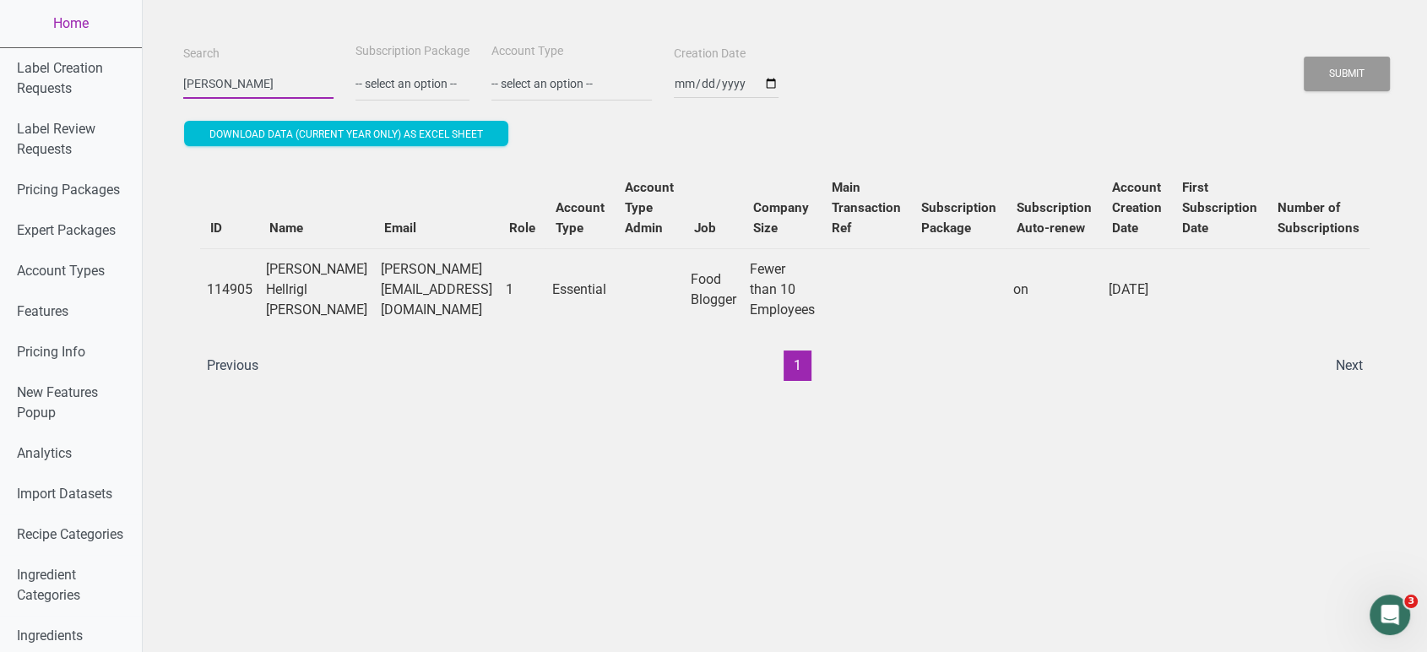
scroll to position [0, 0]
type input "j"
paste input "[PERSON_NAME][EMAIL_ADDRESS][PERSON_NAME][DOMAIN_NAME]"
type input "[PERSON_NAME][EMAIL_ADDRESS][PERSON_NAME][DOMAIN_NAME]"
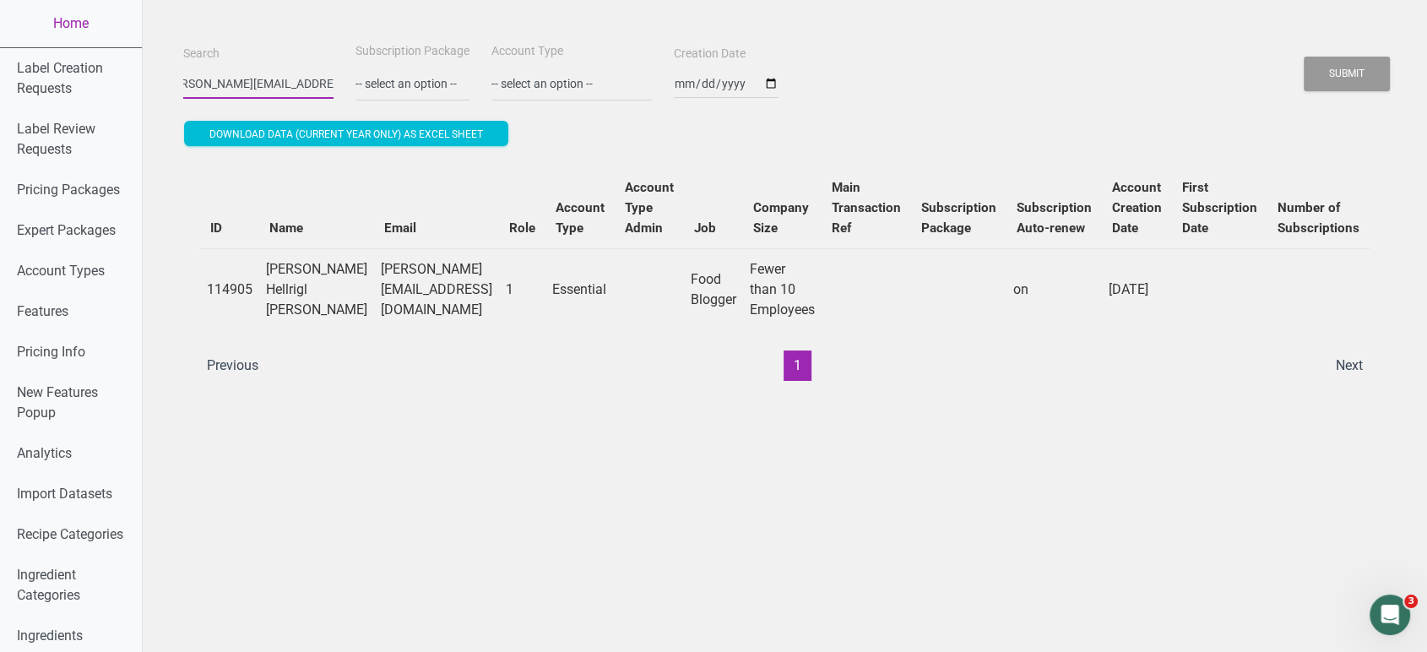
click at [1304, 57] on button "Submit" at bounding box center [1347, 74] width 86 height 35
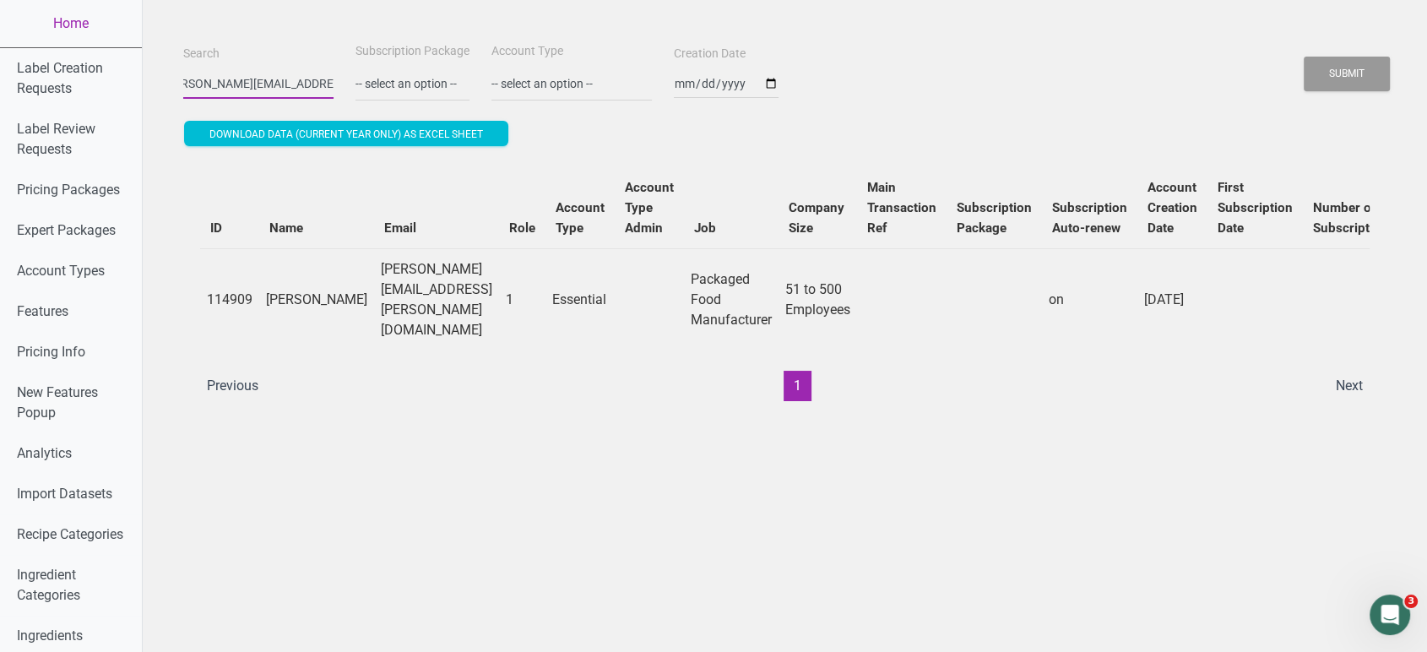
scroll to position [0, 0]
click at [61, 33] on link "Home" at bounding box center [71, 23] width 142 height 47
